Goal: Obtain resource: Download file/media

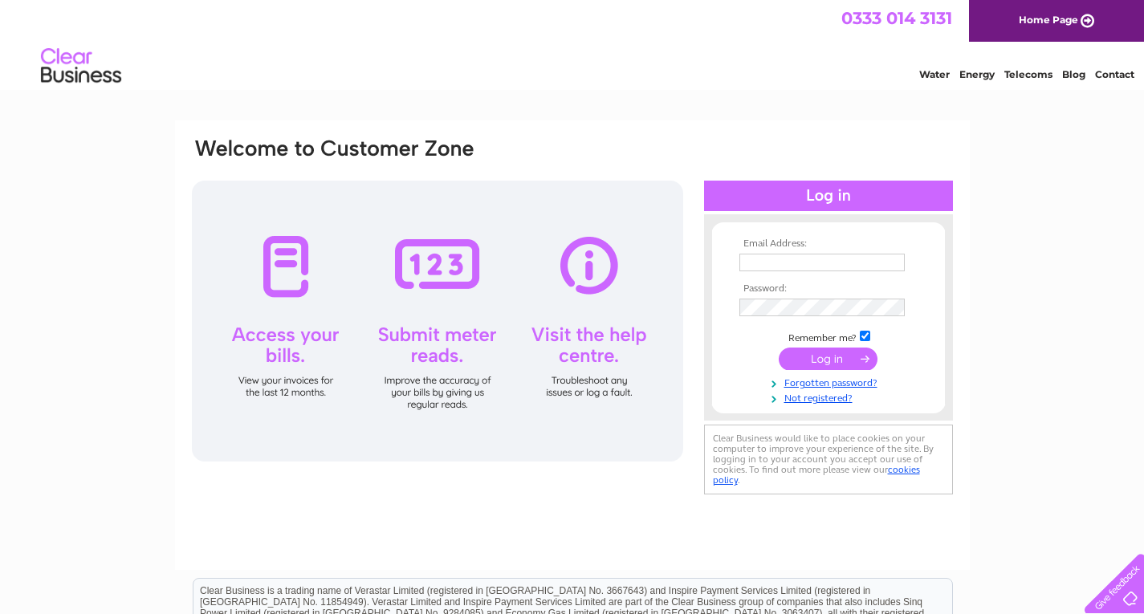
type input "[EMAIL_ADDRESS][DOMAIN_NAME]"
click at [822, 357] on input "submit" at bounding box center [828, 359] width 99 height 22
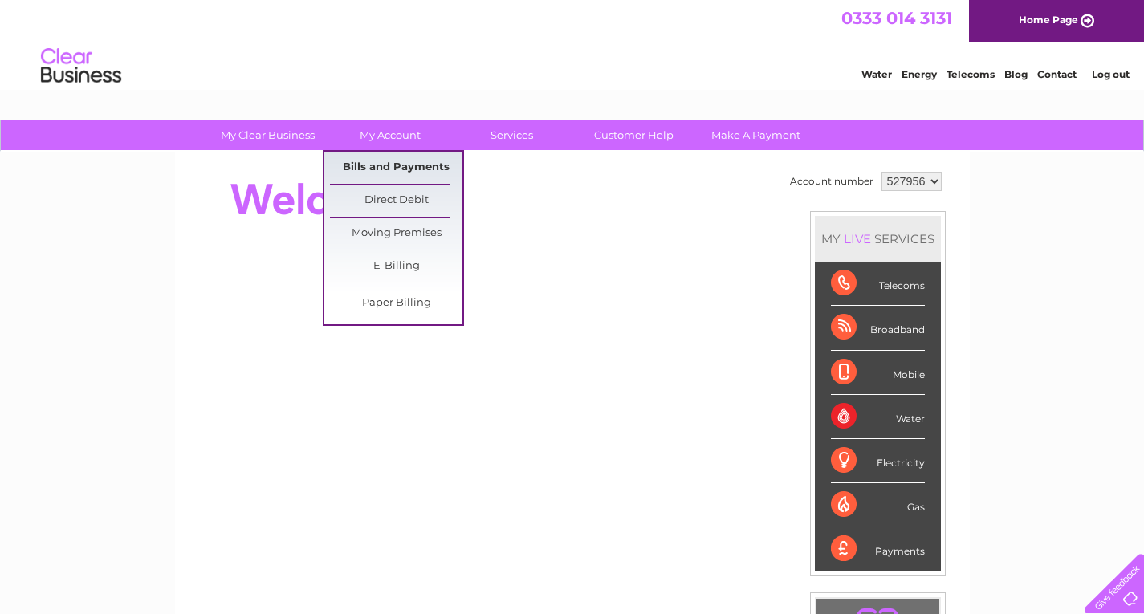
click at [410, 169] on link "Bills and Payments" at bounding box center [396, 168] width 132 height 32
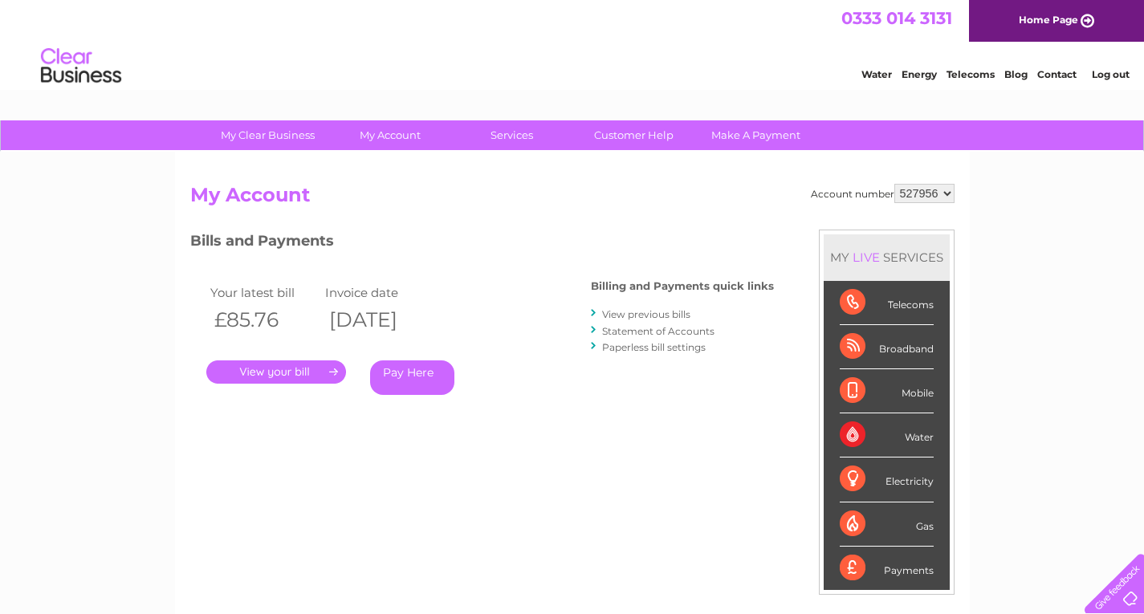
click at [278, 376] on link "." at bounding box center [276, 371] width 140 height 23
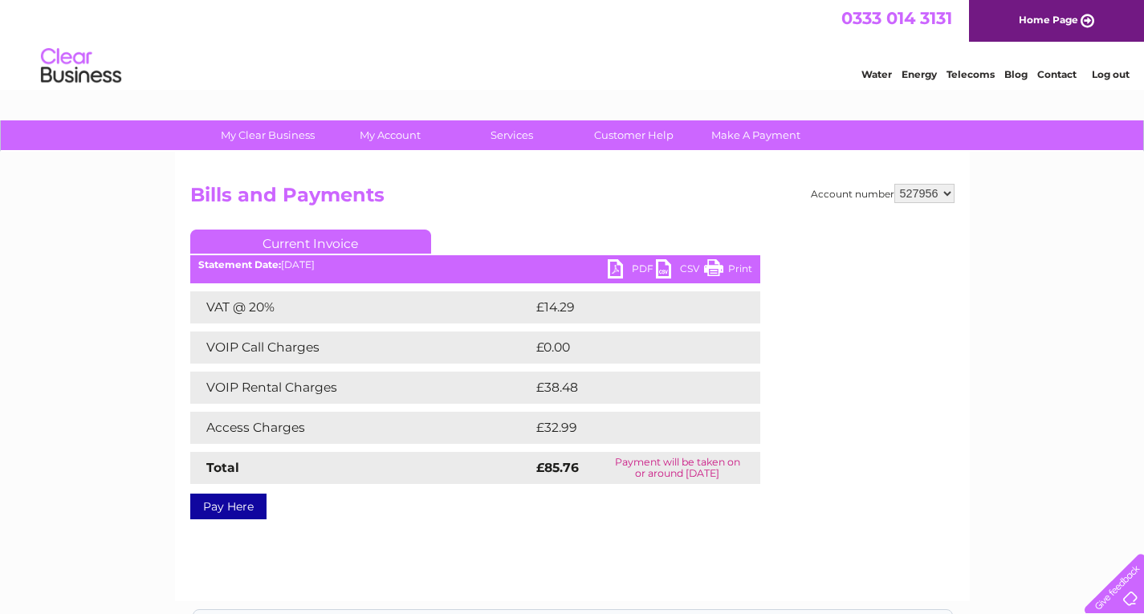
click at [618, 262] on link "PDF" at bounding box center [632, 270] width 48 height 23
click at [641, 272] on link "PDF" at bounding box center [632, 270] width 48 height 23
click at [719, 266] on link "Print" at bounding box center [728, 270] width 48 height 23
click at [633, 266] on link "PDF" at bounding box center [632, 270] width 48 height 23
click at [689, 266] on link "CSV" at bounding box center [680, 270] width 48 height 23
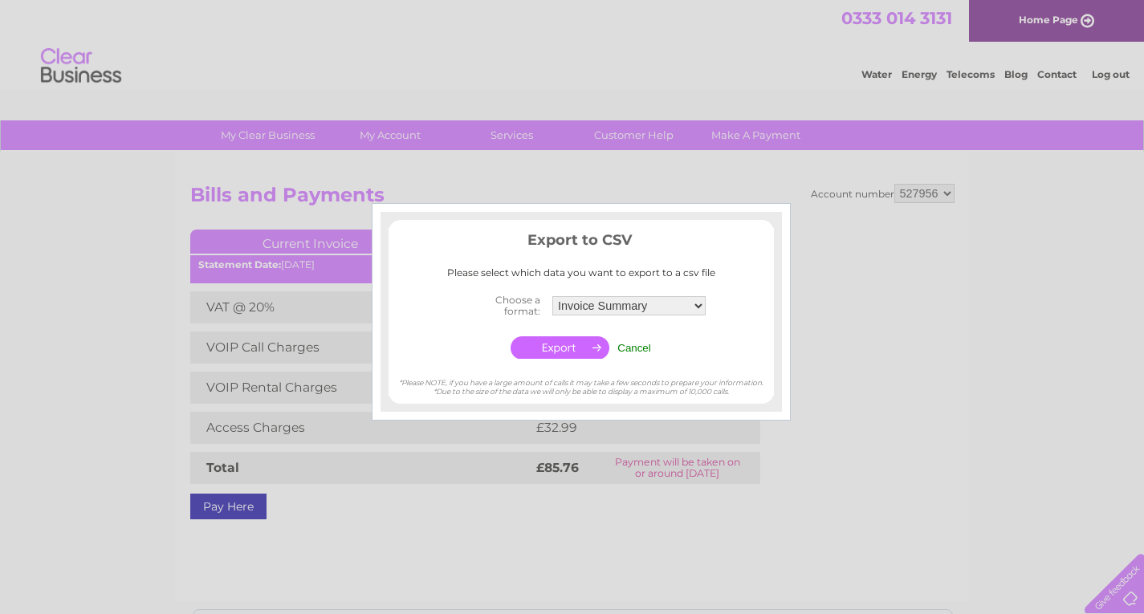
click at [883, 539] on div at bounding box center [572, 307] width 1144 height 614
